Goal: Task Accomplishment & Management: Use online tool/utility

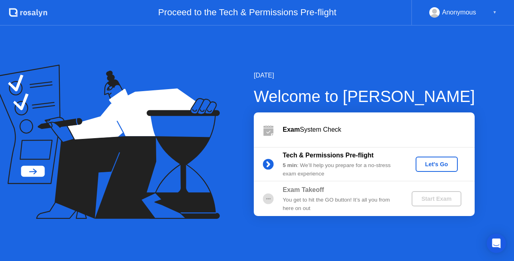
click at [428, 161] on div "Let's Go" at bounding box center [437, 164] width 36 height 6
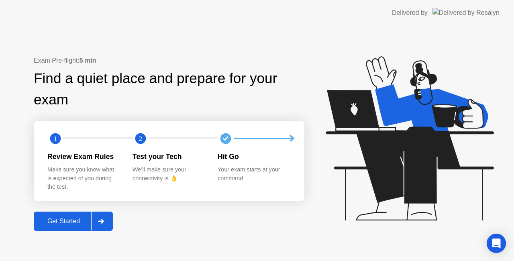
click at [77, 222] on div "Get Started" at bounding box center [63, 221] width 55 height 7
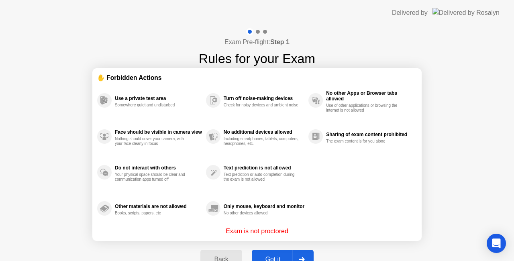
click at [275, 251] on button "Got it" at bounding box center [283, 259] width 62 height 19
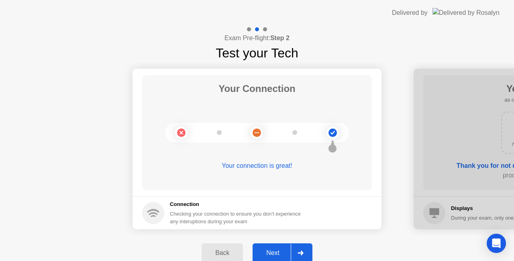
click at [272, 247] on button "Next" at bounding box center [283, 252] width 60 height 19
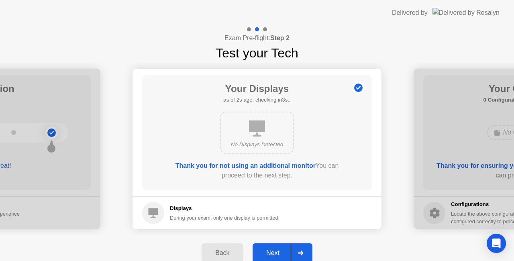
click at [273, 250] on div "Next" at bounding box center [273, 252] width 36 height 7
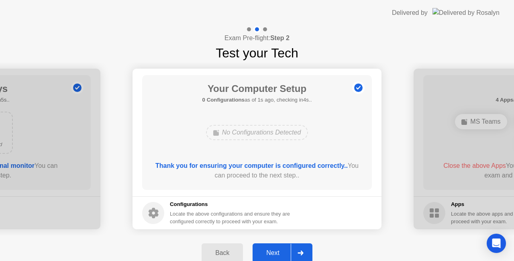
click at [274, 251] on div "Next" at bounding box center [273, 252] width 36 height 7
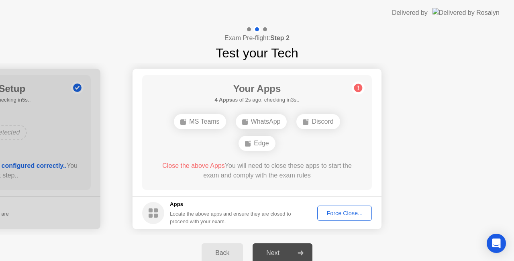
click at [345, 213] on div "Force Close..." at bounding box center [344, 213] width 49 height 6
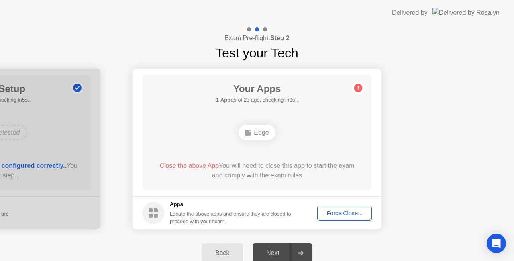
click at [344, 212] on div "Force Close..." at bounding box center [344, 213] width 49 height 6
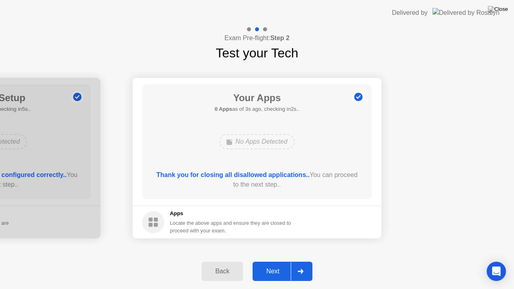
click at [274, 261] on div "Next" at bounding box center [273, 271] width 36 height 7
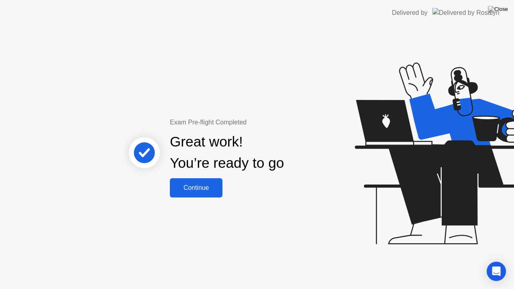
click at [202, 188] on div "Continue" at bounding box center [196, 187] width 48 height 7
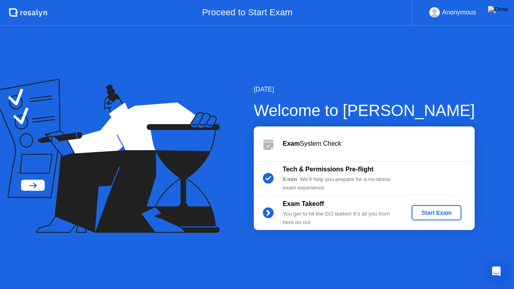
click at [426, 210] on div "Start Exam" at bounding box center [436, 213] width 43 height 6
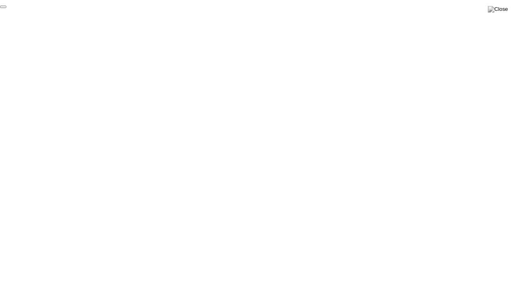
click div "End Proctoring Session"
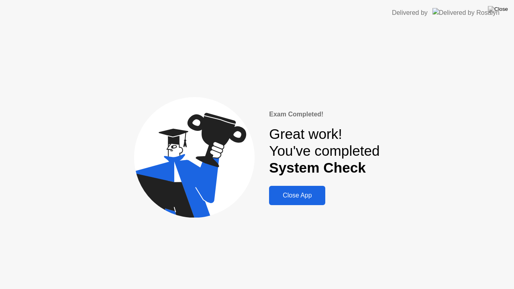
click at [303, 192] on div "Close App" at bounding box center [296, 195] width 51 height 7
